Goal: Task Accomplishment & Management: Use online tool/utility

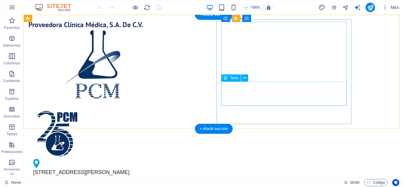
click at [154, 168] on div "[STREET_ADDRESS][PERSON_NAME][PERSON_NAME]" at bounding box center [93, 180] width 121 height 24
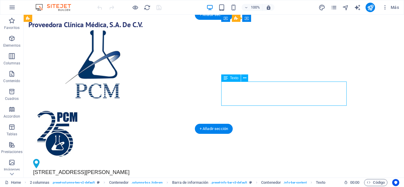
click at [154, 168] on div "[STREET_ADDRESS][PERSON_NAME][PERSON_NAME]" at bounding box center [93, 180] width 121 height 24
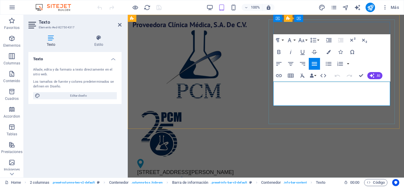
drag, startPoint x: 309, startPoint y: 99, endPoint x: 292, endPoint y: 100, distance: 16.3
click at [185, 185] on span "[GEOGRAPHIC_DATA]" at bounding box center [161, 188] width 48 height 7
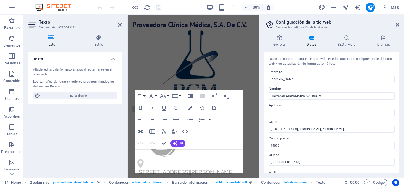
scroll to position [79, 0]
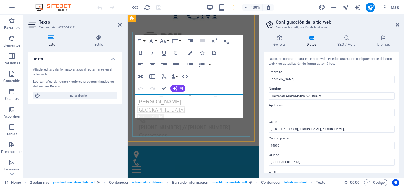
drag, startPoint x: 178, startPoint y: 114, endPoint x: 147, endPoint y: 114, distance: 30.4
click at [147, 114] on p "[STREET_ADDRESS][PERSON_NAME][PERSON_NAME]" at bounding box center [191, 102] width 108 height 24
click at [146, 113] on span "[GEOGRAPHIC_DATA]" at bounding box center [161, 109] width 48 height 7
drag, startPoint x: 172, startPoint y: 105, endPoint x: 238, endPoint y: 104, distance: 65.9
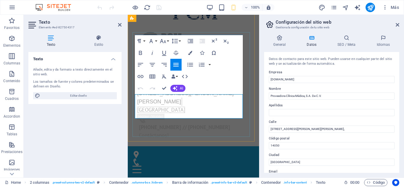
click at [238, 104] on p "[STREET_ADDRESS][PERSON_NAME][PERSON_NAME]" at bounding box center [191, 102] width 108 height 24
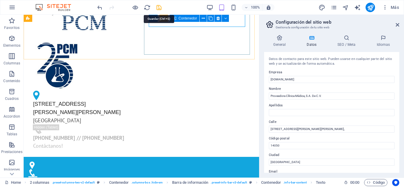
click at [159, 8] on icon "save" at bounding box center [158, 7] width 7 height 7
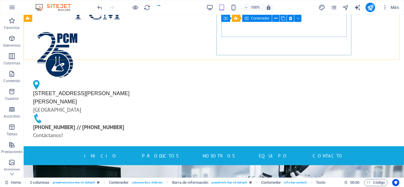
scroll to position [69, 0]
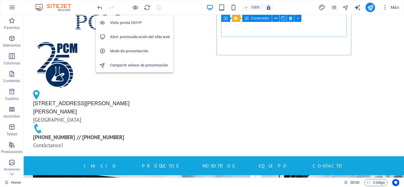
click at [131, 34] on h6 "Abrir previsualización del sitio web" at bounding box center [140, 36] width 60 height 7
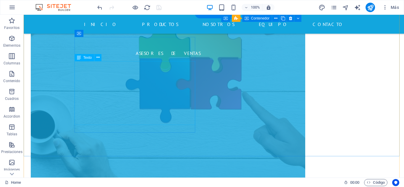
scroll to position [3181, 0]
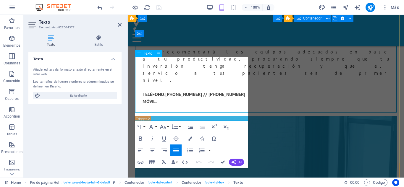
scroll to position [3234, 0]
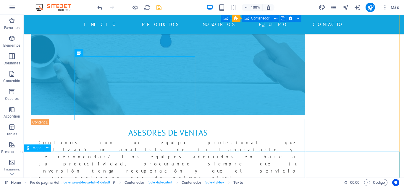
scroll to position [3185, 0]
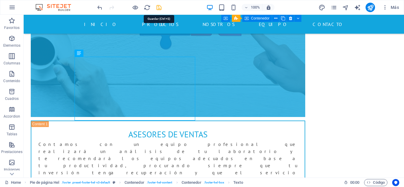
click at [160, 9] on icon "save" at bounding box center [158, 7] width 7 height 7
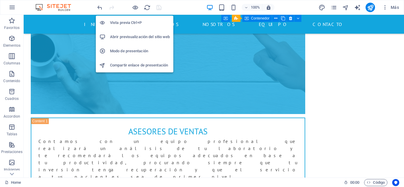
click at [134, 35] on h6 "Abrir previsualización del sitio web" at bounding box center [140, 36] width 60 height 7
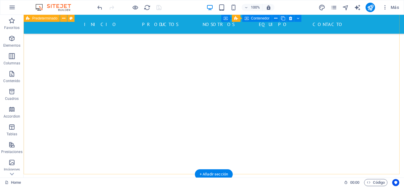
scroll to position [664, 0]
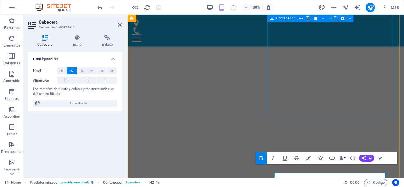
scroll to position [730, 0]
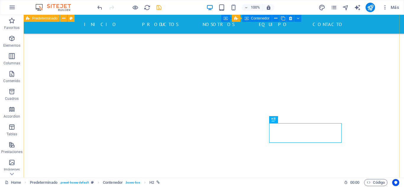
scroll to position [631, 0]
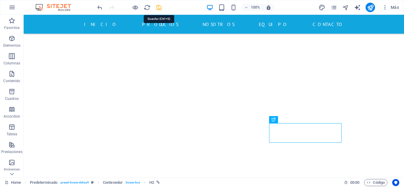
click at [157, 7] on icon "save" at bounding box center [158, 7] width 7 height 7
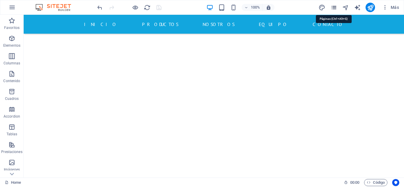
click at [332, 9] on icon "pages" at bounding box center [333, 7] width 7 height 7
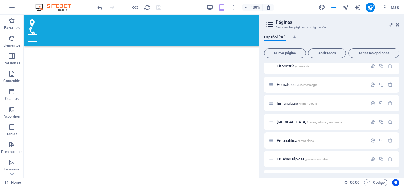
scroll to position [188, 0]
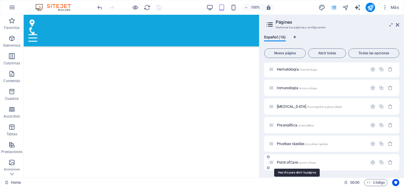
click at [308, 163] on span "/point-ofcare" at bounding box center [306, 162] width 17 height 3
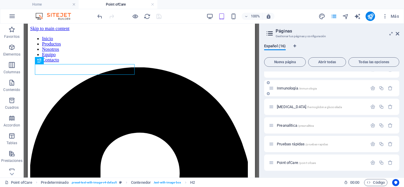
scroll to position [196, 0]
click at [345, 164] on p "Point ofCare /point-ofcare" at bounding box center [321, 162] width 89 height 4
click at [372, 163] on icon "button" at bounding box center [372, 162] width 5 height 5
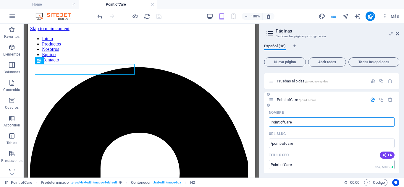
click at [284, 165] on input "Point ofCare" at bounding box center [332, 164] width 126 height 9
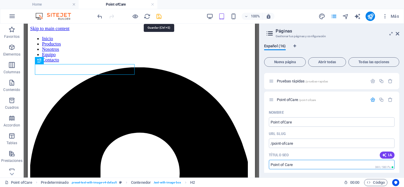
type input "Point of Care"
click at [160, 16] on icon "save" at bounding box center [158, 16] width 7 height 7
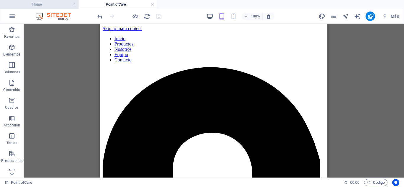
click at [49, 3] on h4 "Home" at bounding box center [39, 4] width 79 height 6
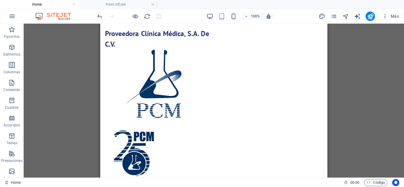
scroll to position [687, 0]
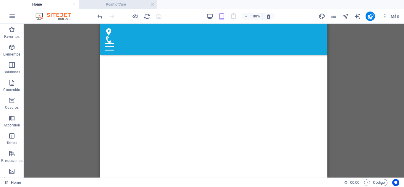
click at [130, 5] on h4 "Point ofCare" at bounding box center [118, 4] width 79 height 6
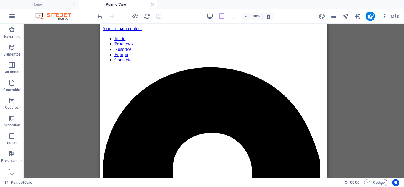
scroll to position [0, 0]
click at [153, 4] on link at bounding box center [153, 5] width 4 height 6
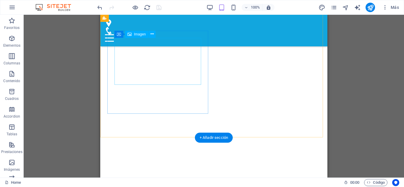
scroll to position [844, 0]
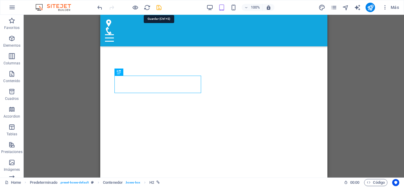
click at [158, 7] on icon "save" at bounding box center [158, 7] width 7 height 7
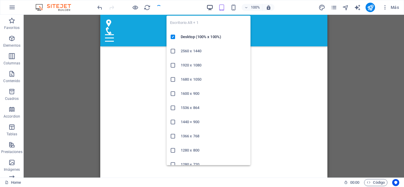
click at [209, 6] on icon "button" at bounding box center [209, 7] width 7 height 7
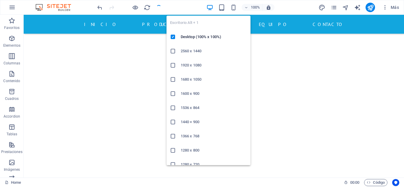
scroll to position [684, 0]
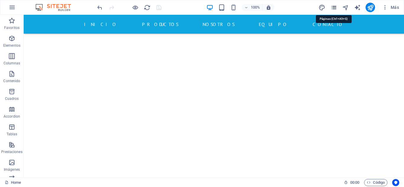
click at [335, 7] on icon "pages" at bounding box center [333, 7] width 7 height 7
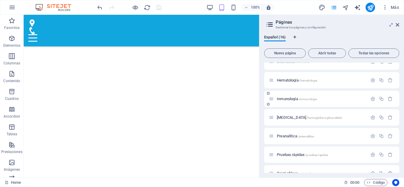
scroll to position [188, 0]
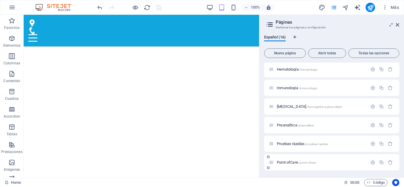
click at [313, 164] on span "/point-ofcare" at bounding box center [306, 162] width 17 height 3
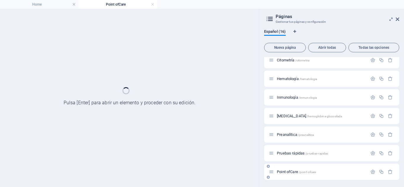
scroll to position [173, 0]
click at [313, 164] on div "Point ofCare /point-ofcare" at bounding box center [331, 172] width 135 height 16
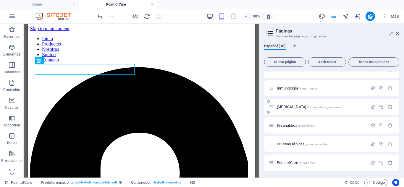
scroll to position [196, 0]
click at [370, 162] on icon "button" at bounding box center [372, 162] width 5 height 5
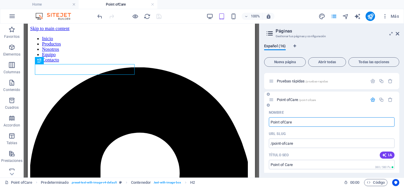
click at [285, 124] on input "Point ofCare" at bounding box center [332, 121] width 126 height 9
type input "Point of Care"
type input "/point-of-care"
type input "Point of Care"
click at [161, 17] on icon "save" at bounding box center [158, 16] width 7 height 7
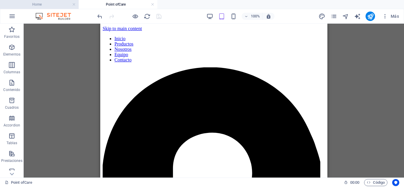
click at [56, 5] on h4 "Home" at bounding box center [39, 4] width 79 height 6
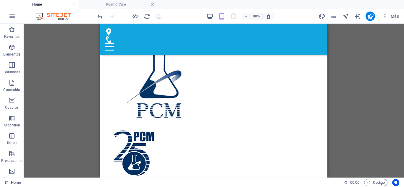
scroll to position [833, 0]
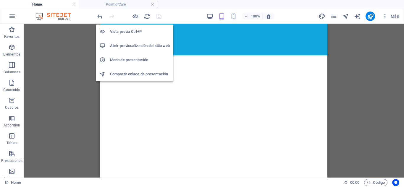
click at [131, 47] on h6 "Abrir previsualización del sitio web" at bounding box center [140, 45] width 60 height 7
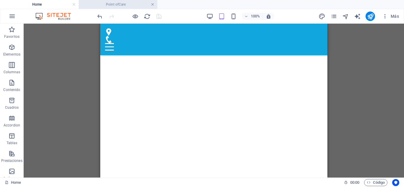
click at [152, 4] on link at bounding box center [153, 5] width 4 height 6
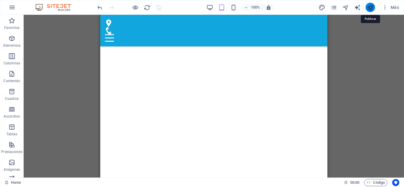
click at [368, 7] on icon "publish" at bounding box center [370, 7] width 7 height 7
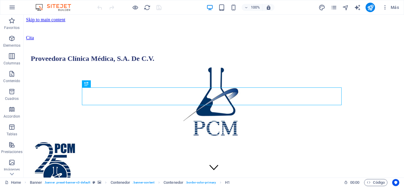
scroll to position [108, 0]
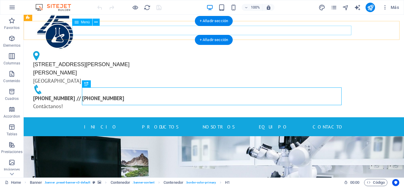
click at [269, 122] on nav "Inicio Productos Nosotros Equipo Contacto" at bounding box center [213, 126] width 279 height 9
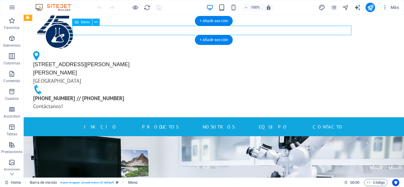
click at [269, 122] on nav "Inicio Productos Nosotros Equipo Contacto" at bounding box center [213, 126] width 279 height 9
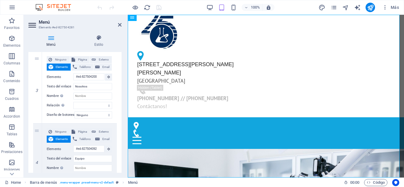
scroll to position [236, 0]
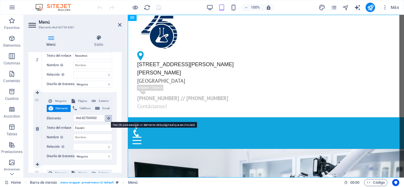
click at [107, 117] on icon at bounding box center [108, 118] width 3 height 3
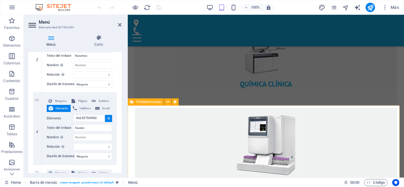
scroll to position [1487, 0]
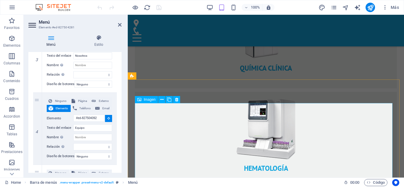
select select
type input "#ed-827504098"
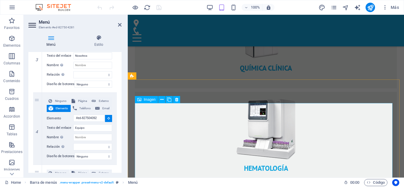
select select
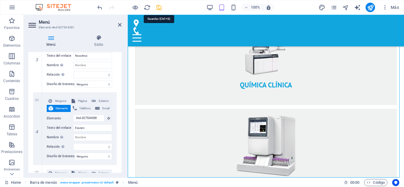
click at [159, 5] on icon "save" at bounding box center [158, 7] width 7 height 7
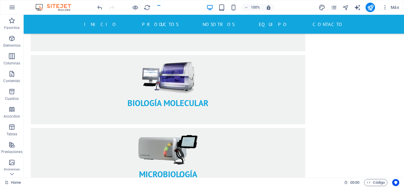
scroll to position [1348, 0]
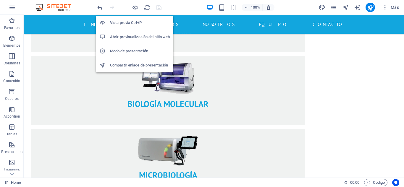
click at [132, 38] on h6 "Abrir previsualización del sitio web" at bounding box center [140, 36] width 60 height 7
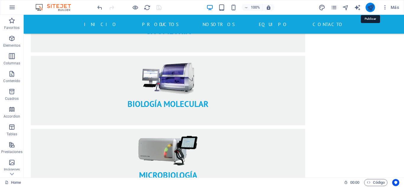
click at [370, 8] on icon "publish" at bounding box center [370, 7] width 7 height 7
